Goal: Task Accomplishment & Management: Manage account settings

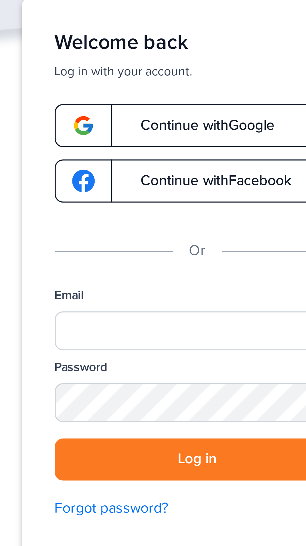
scroll to position [2, 0]
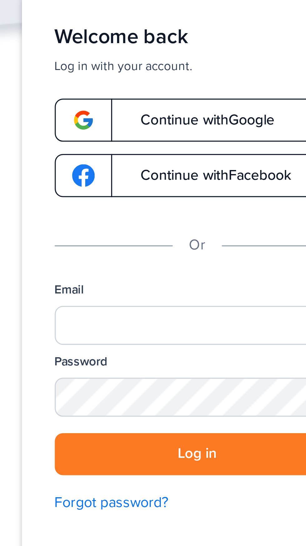
click at [170, 72] on link "Continue with Google" at bounding box center [153, 74] width 87 height 13
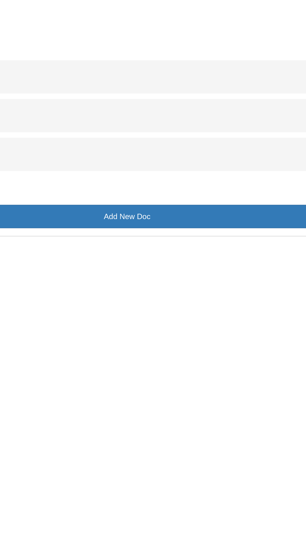
scroll to position [6, 0]
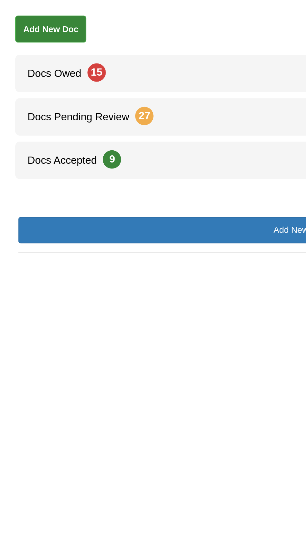
scroll to position [6, 0]
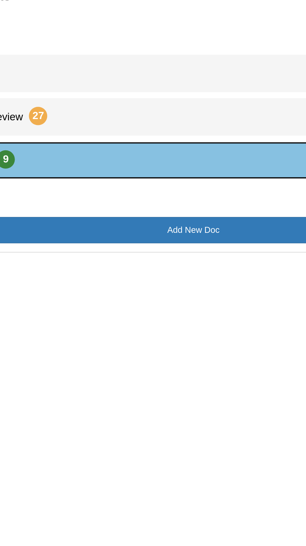
click at [127, 190] on link "Docs Accepted 9" at bounding box center [153, 197] width 291 height 19
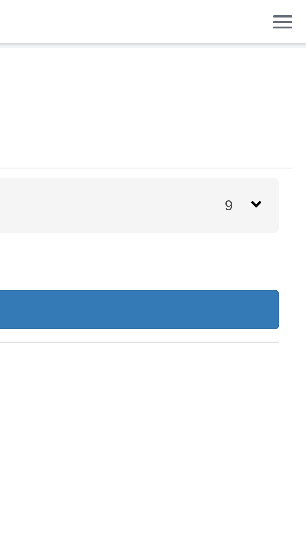
click at [299, 9] on img at bounding box center [298, 7] width 7 height 5
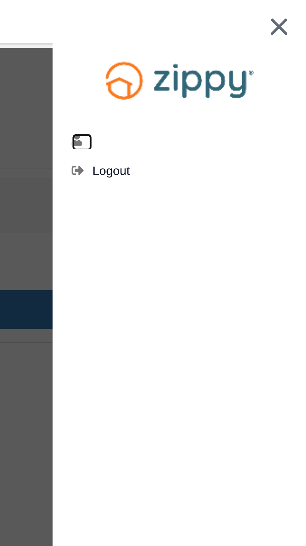
click at [229, 47] on icon "edit profile" at bounding box center [227, 48] width 5 height 4
